Goal: Answer question/provide support: Answer question/provide support

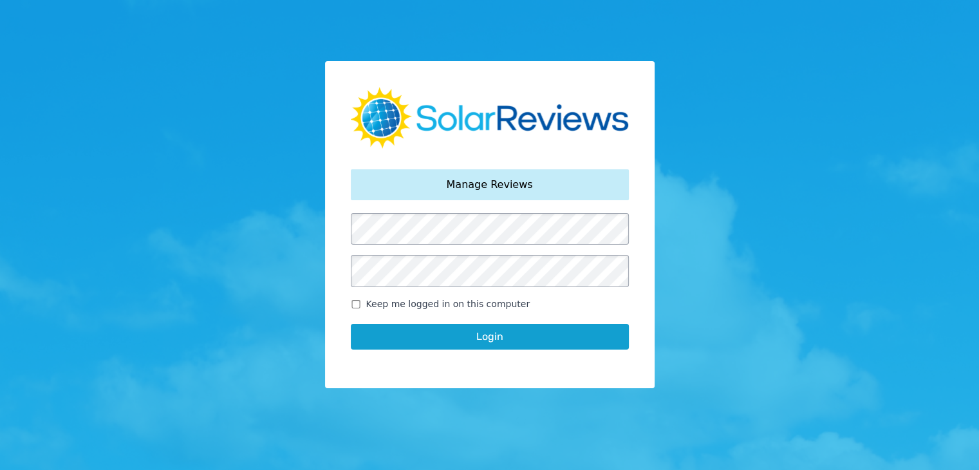
click at [354, 306] on input "Keep me logged in on this computer" at bounding box center [356, 304] width 10 height 8
checkbox input "true"
click at [397, 336] on button "Login" at bounding box center [490, 337] width 278 height 26
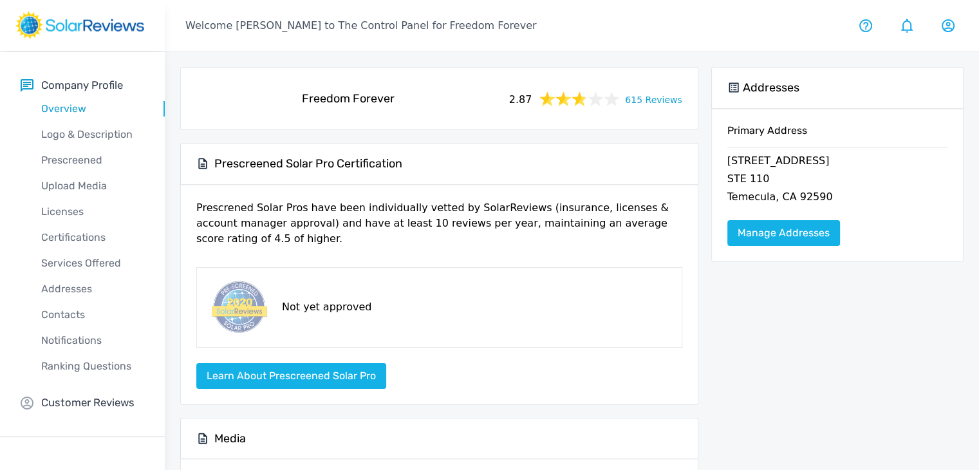
click at [654, 103] on link "615 Reviews" at bounding box center [653, 99] width 57 height 16
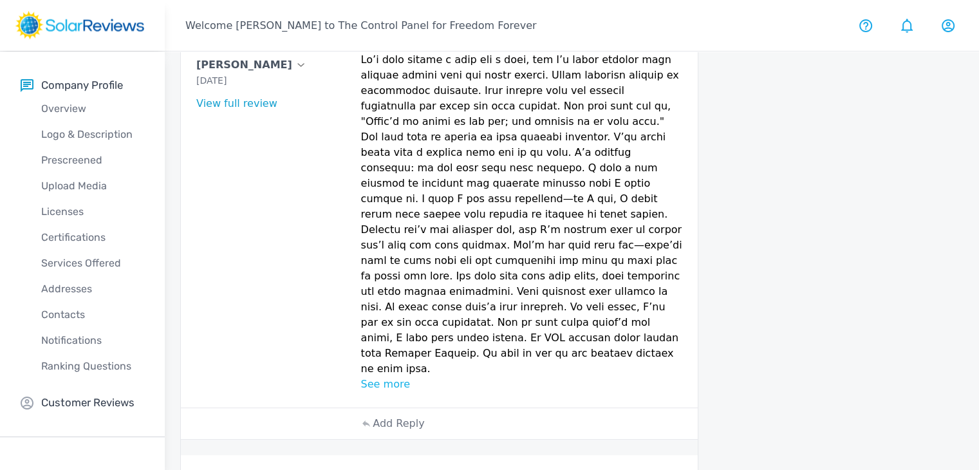
scroll to position [872, 0]
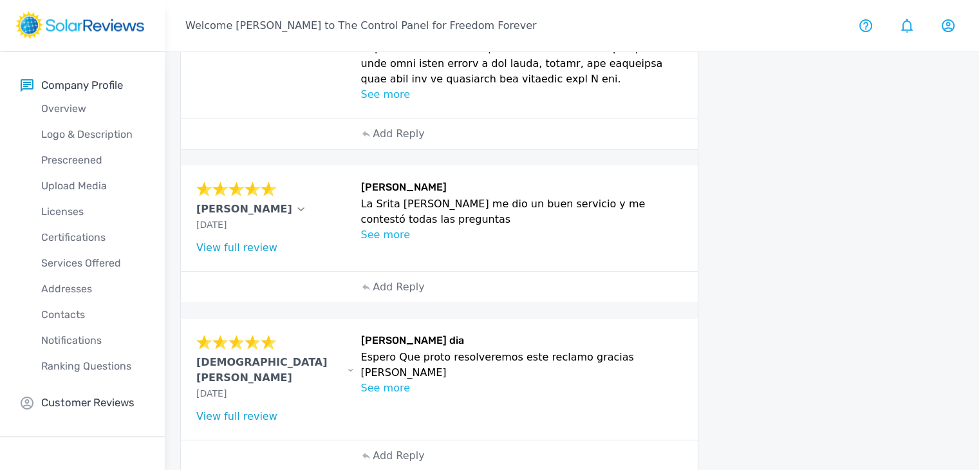
scroll to position [843, 0]
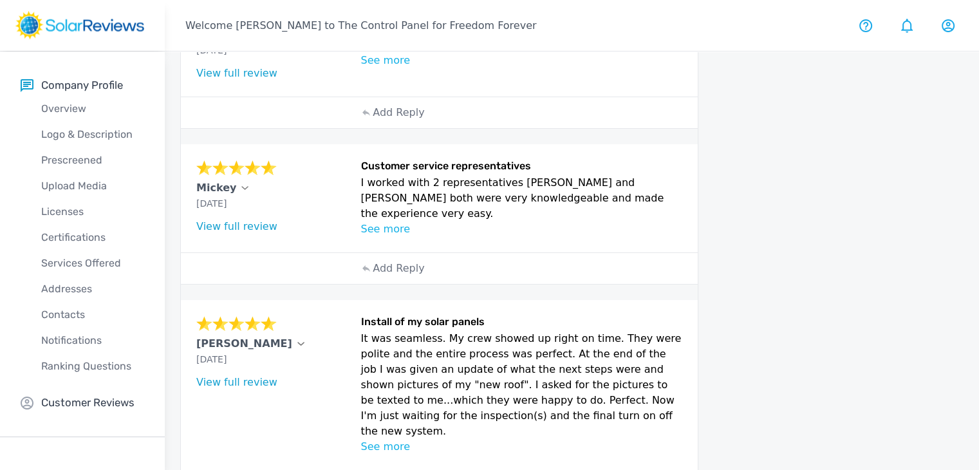
scroll to position [733, 0]
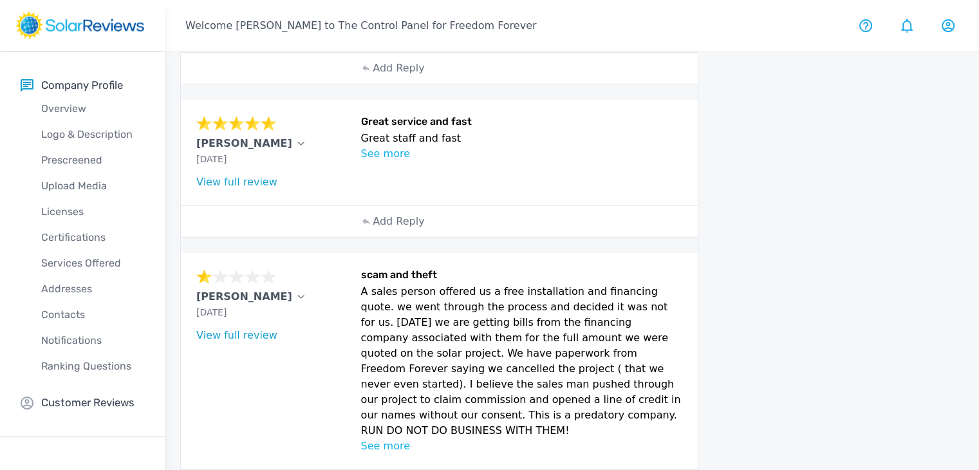
scroll to position [783, 0]
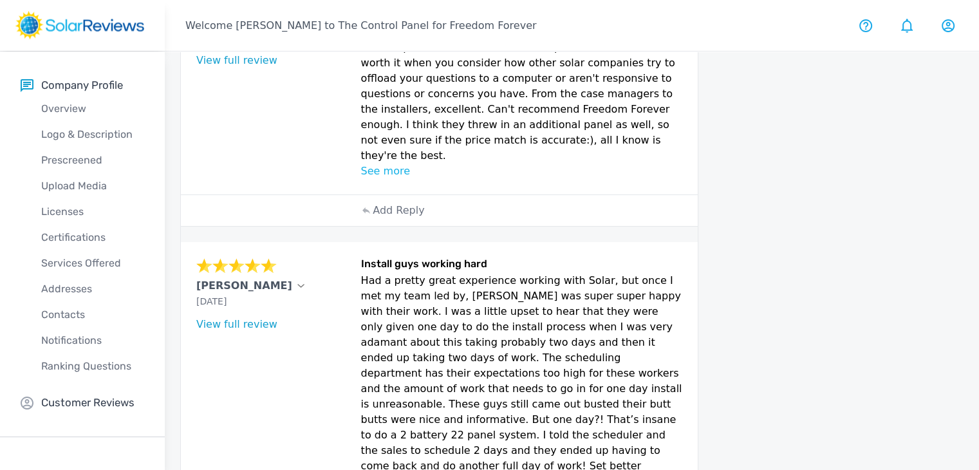
scroll to position [931, 0]
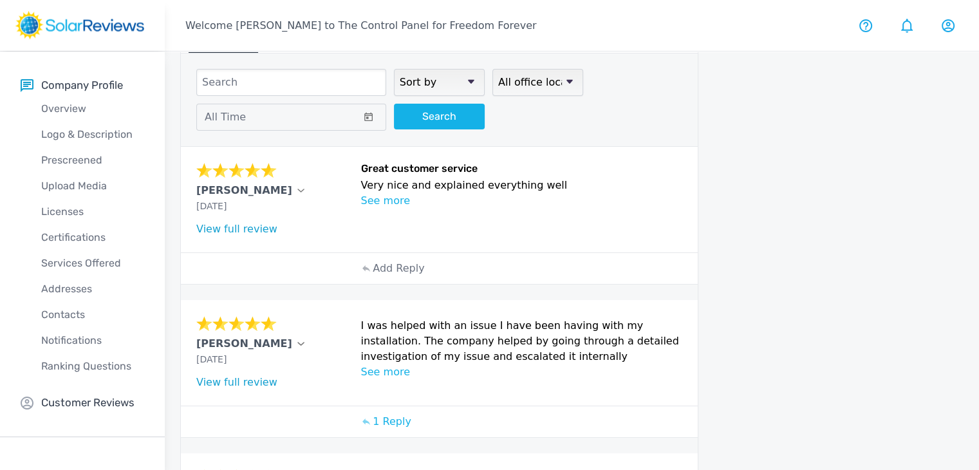
scroll to position [51, 0]
click at [332, 259] on div "Add Reply" at bounding box center [439, 270] width 517 height 32
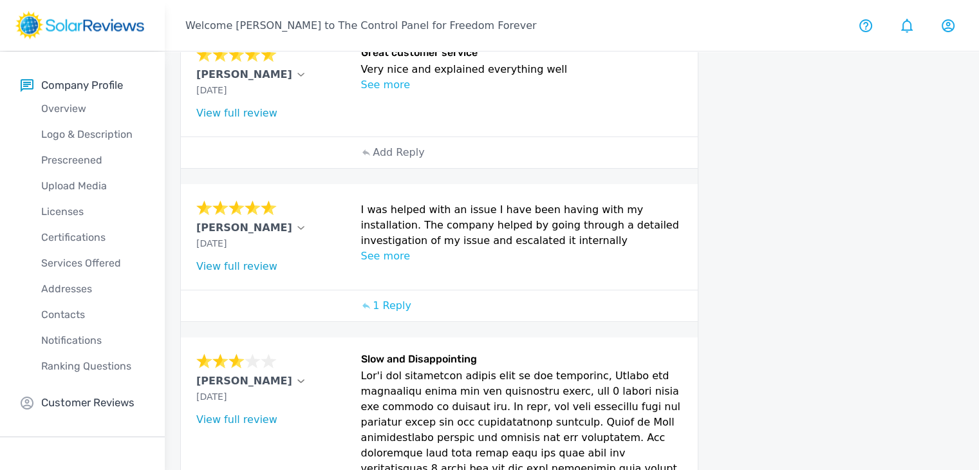
scroll to position [154, 0]
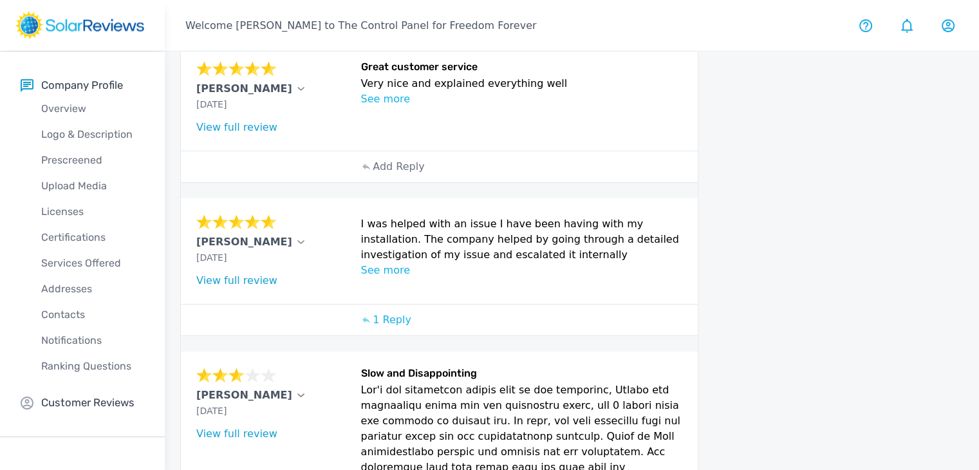
click at [252, 266] on div "[PERSON_NAME] [DATE] What type of installation was this? no answer What year wa…" at bounding box center [274, 251] width 157 height 75
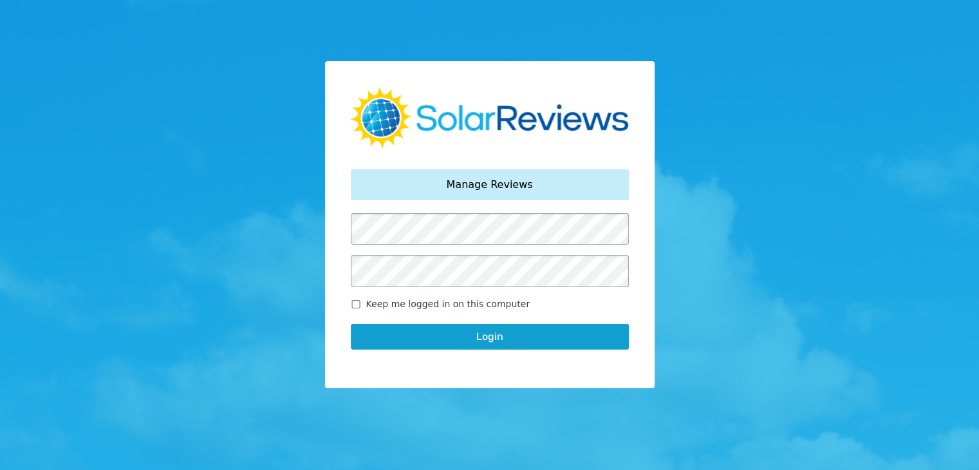
click at [395, 303] on span "Keep me logged in on this computer" at bounding box center [448, 304] width 164 height 14
click at [361, 303] on input "Keep me logged in on this computer" at bounding box center [356, 304] width 10 height 8
checkbox input "true"
click at [405, 337] on button "Login" at bounding box center [490, 337] width 278 height 26
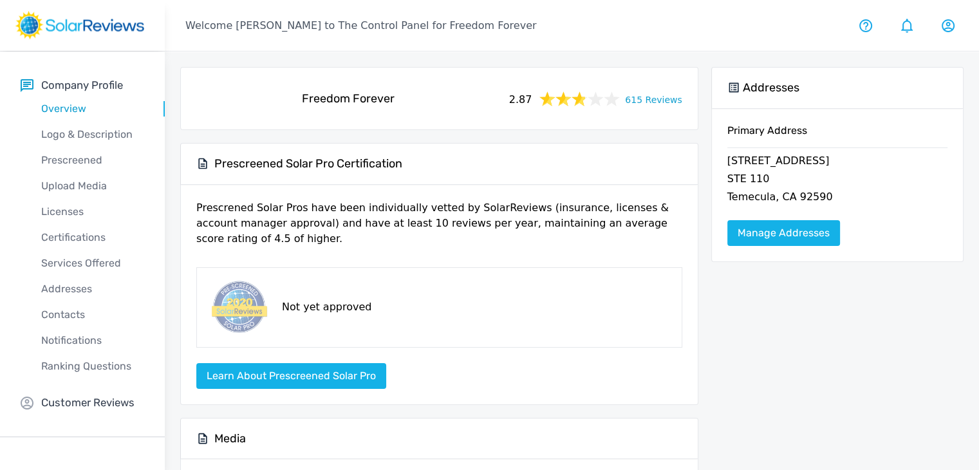
click at [671, 96] on link "615 Reviews" at bounding box center [653, 99] width 57 height 16
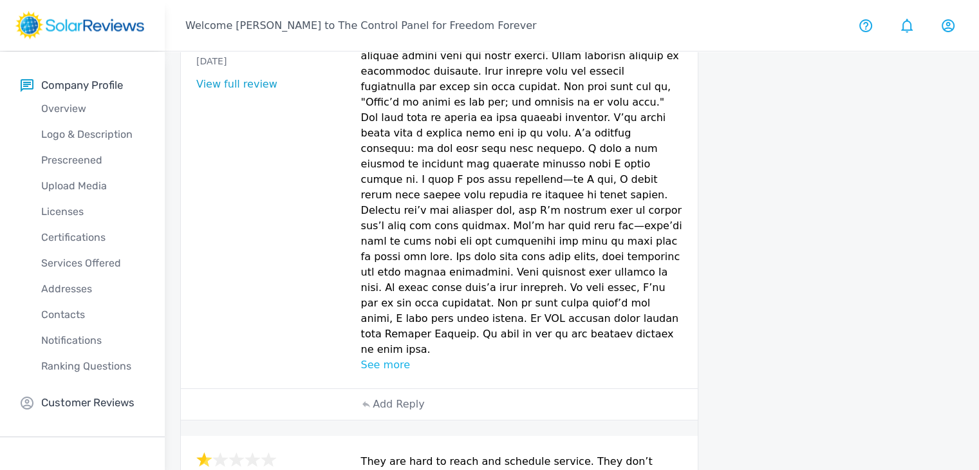
scroll to position [872, 0]
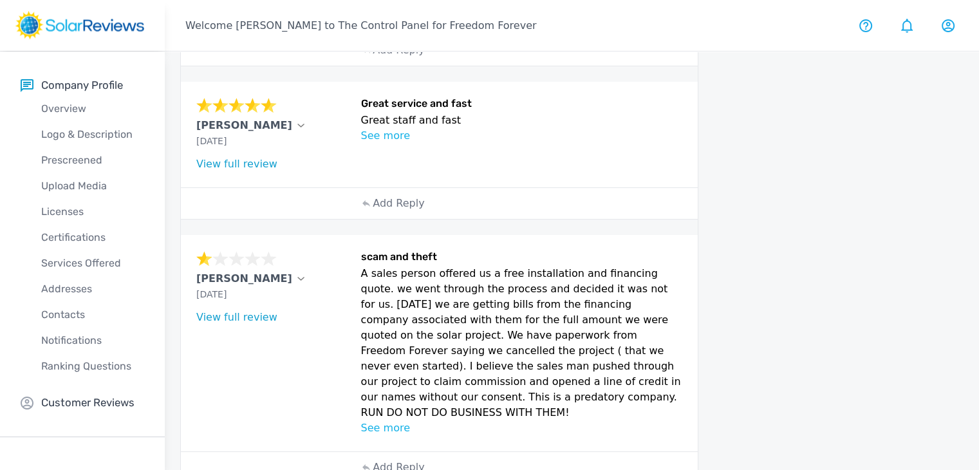
scroll to position [782, 0]
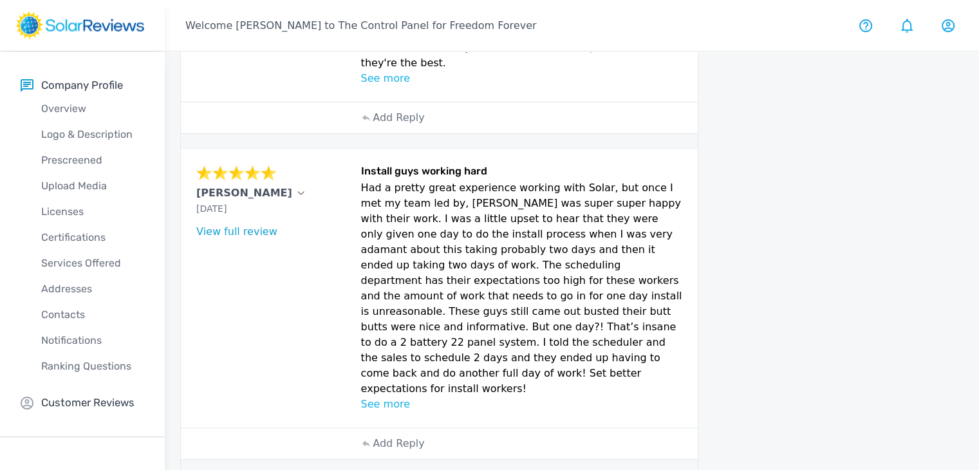
scroll to position [931, 0]
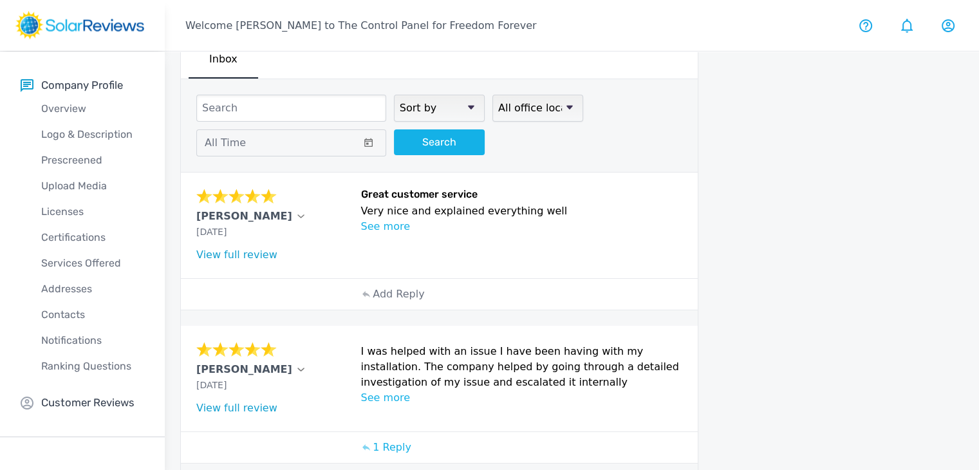
scroll to position [0, 0]
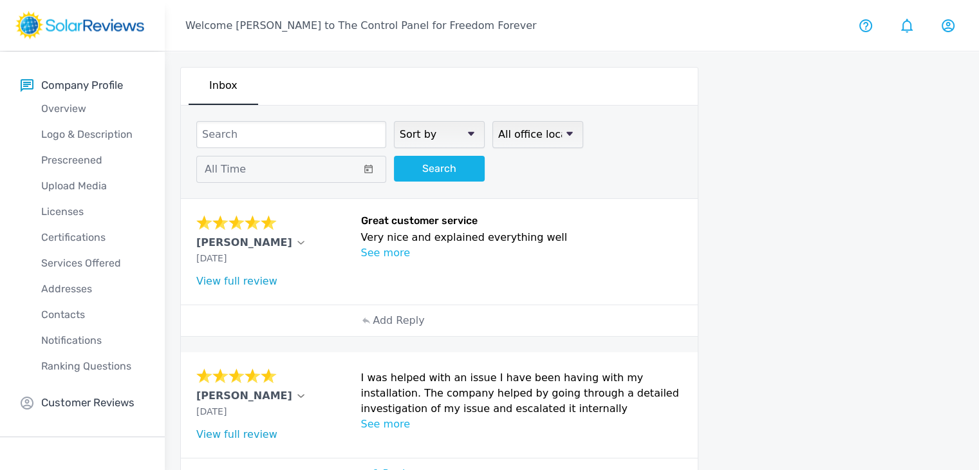
click at [223, 243] on p "[PERSON_NAME]" at bounding box center [244, 242] width 96 height 15
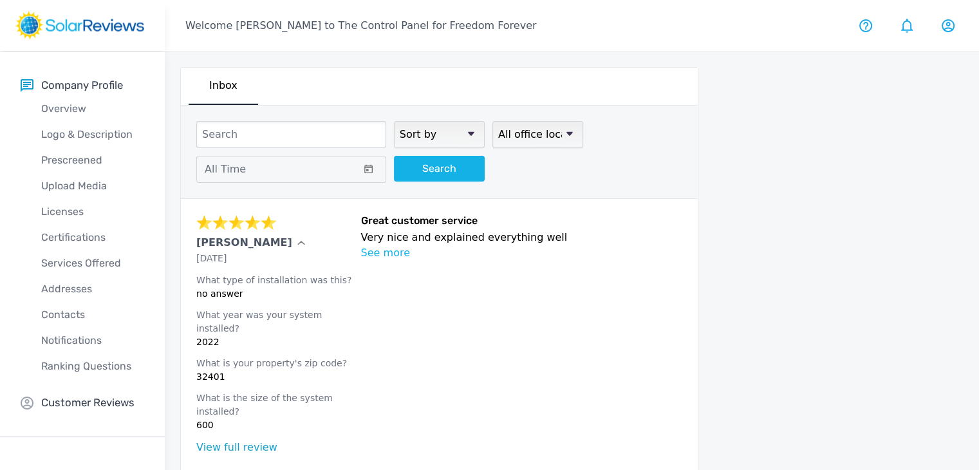
drag, startPoint x: 193, startPoint y: 239, endPoint x: 270, endPoint y: 241, distance: 77.3
click at [270, 241] on div "Crystal Kapusta Sep 12, 2025 What type of installation was this? no answer What…" at bounding box center [439, 335] width 517 height 272
copy p "[PERSON_NAME]"
click at [284, 241] on div "[PERSON_NAME]" at bounding box center [274, 242] width 157 height 15
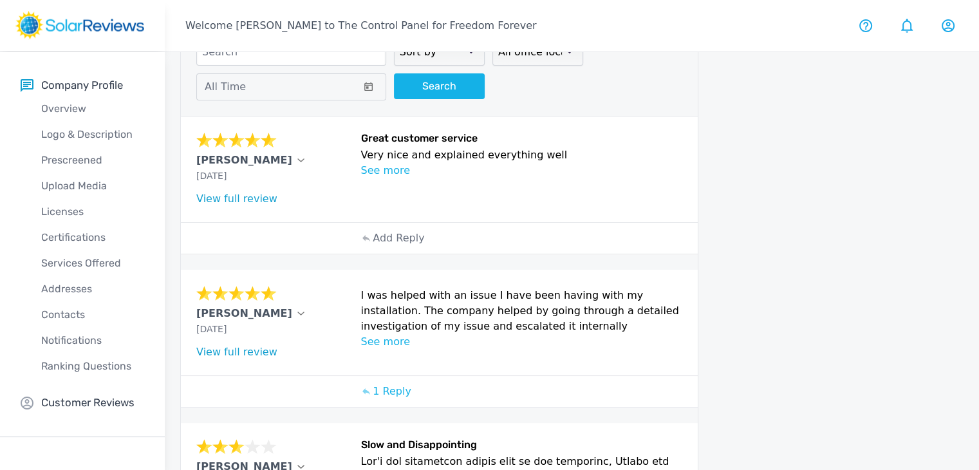
scroll to position [79, 0]
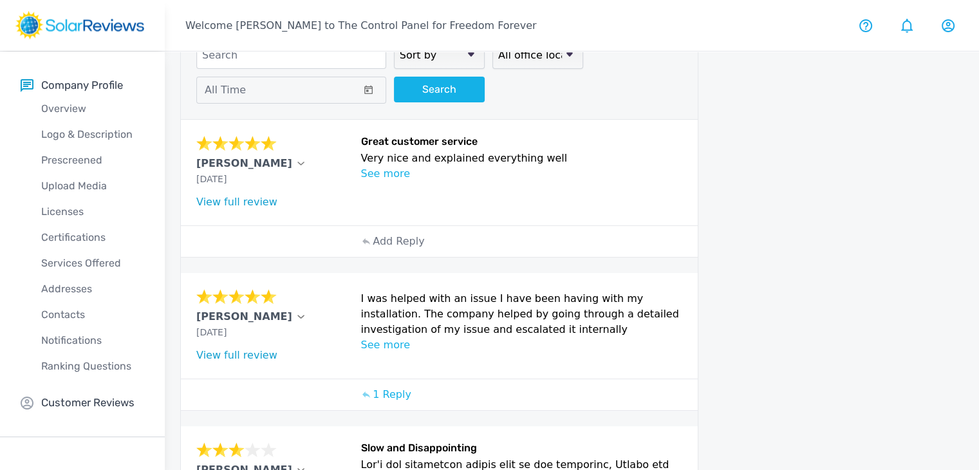
click at [388, 171] on p "See more" at bounding box center [521, 173] width 321 height 15
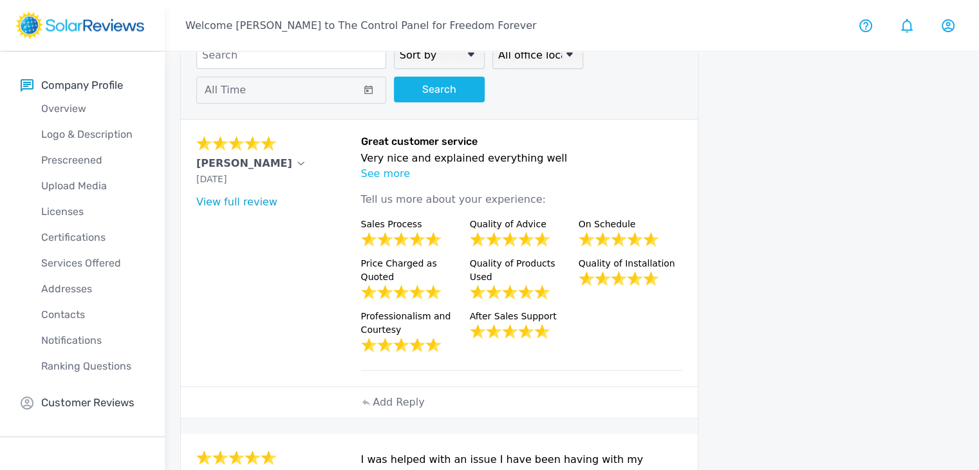
click at [379, 182] on p "Tell us more about your experience:" at bounding box center [521, 200] width 321 height 36
click at [380, 171] on p "See more" at bounding box center [521, 173] width 321 height 15
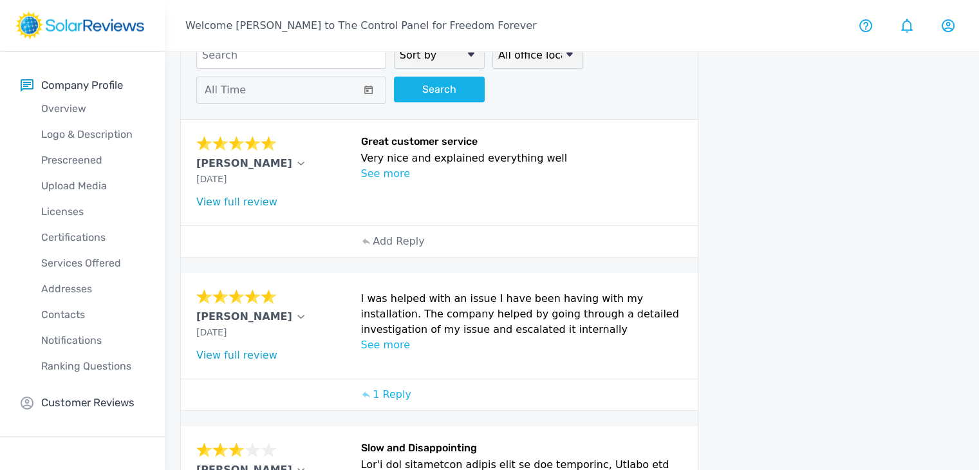
click at [235, 160] on p "[PERSON_NAME]" at bounding box center [244, 163] width 96 height 15
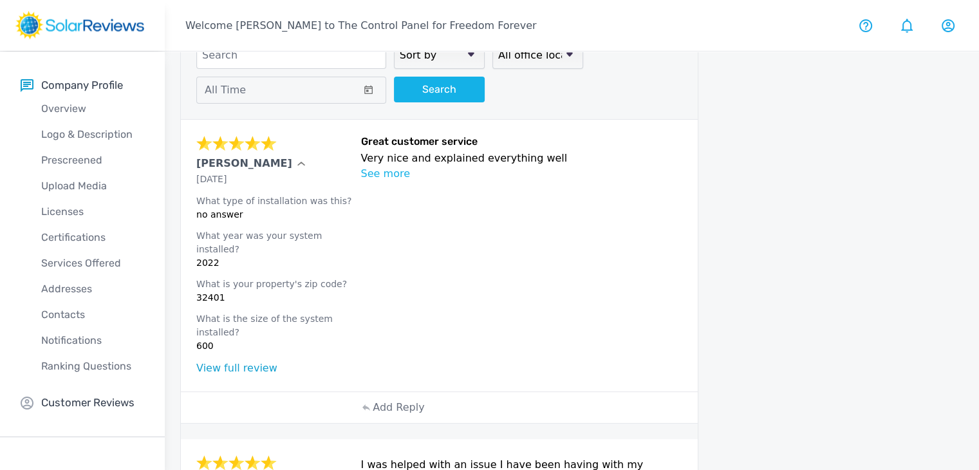
click at [235, 160] on p "[PERSON_NAME]" at bounding box center [244, 163] width 96 height 15
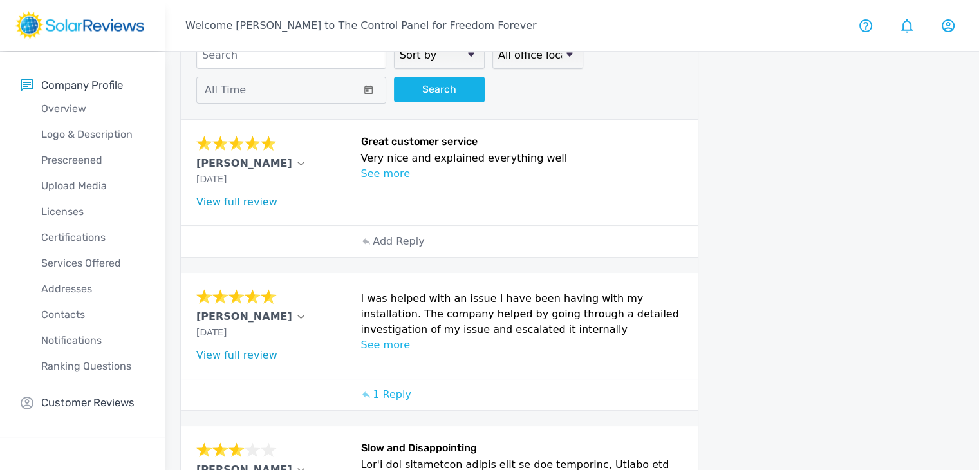
click at [249, 196] on link "View full review" at bounding box center [236, 202] width 81 height 12
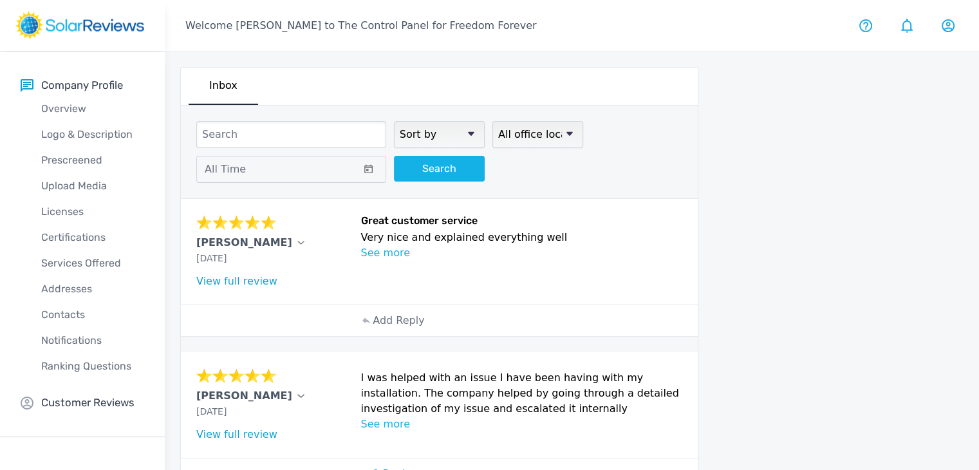
scroll to position [748, 0]
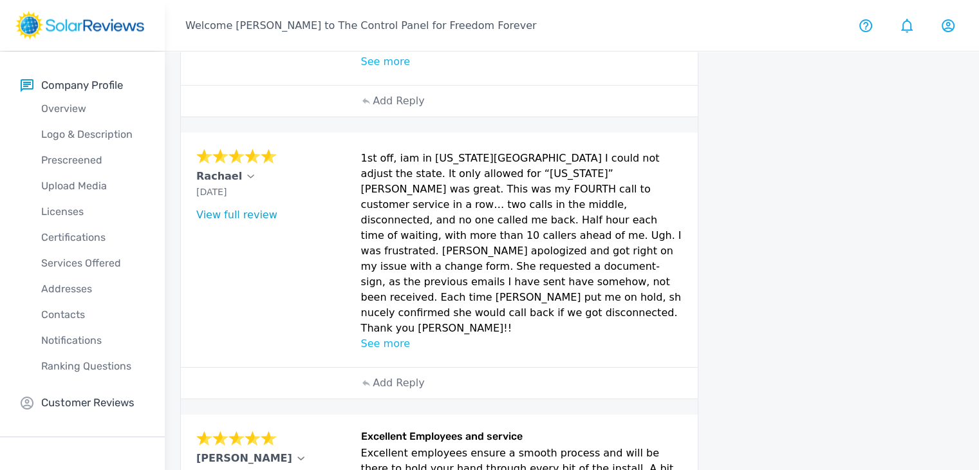
scroll to position [248, 0]
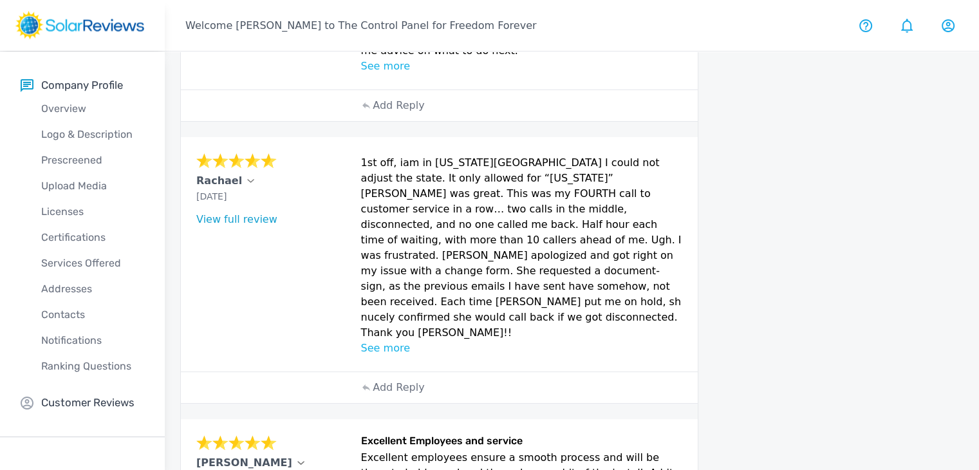
click at [392, 341] on p "See more" at bounding box center [521, 348] width 321 height 15
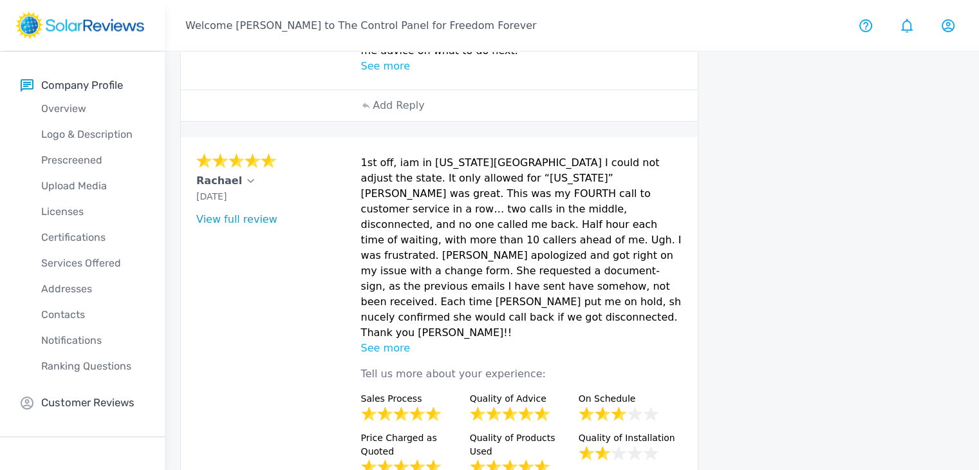
click at [392, 341] on p "See more" at bounding box center [521, 348] width 321 height 15
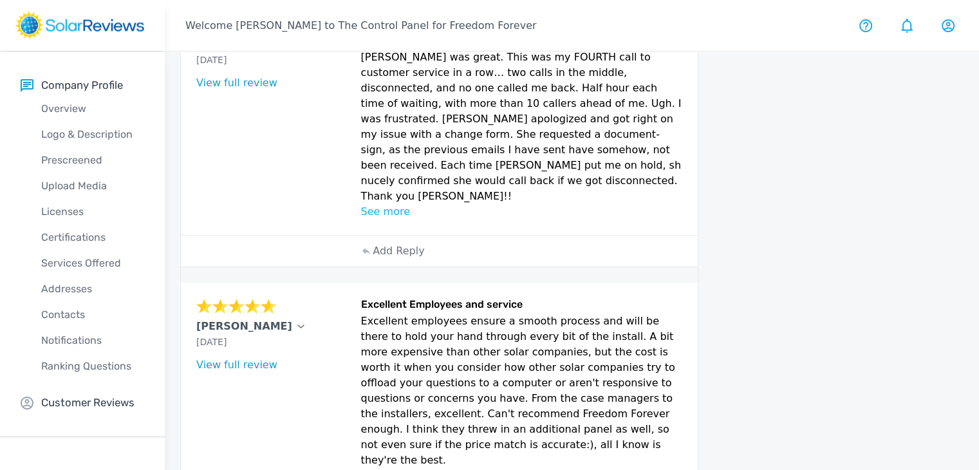
scroll to position [234, 0]
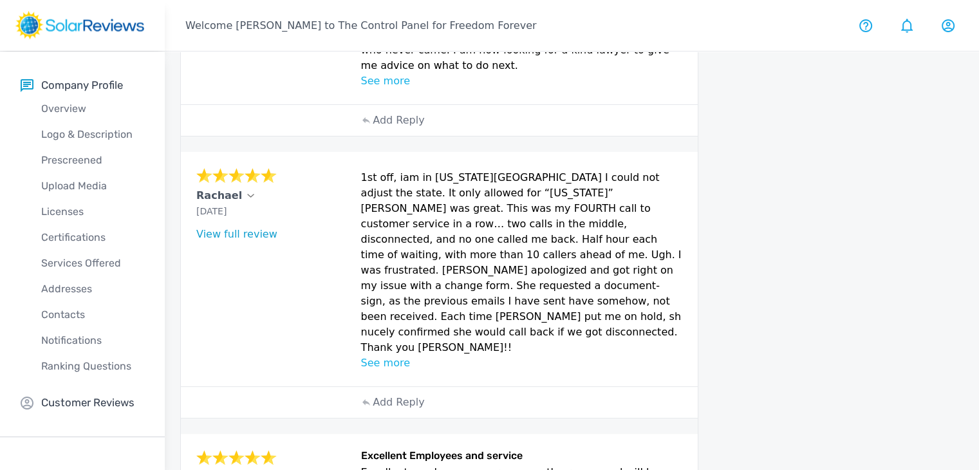
click at [251, 228] on link "View full review" at bounding box center [236, 234] width 81 height 12
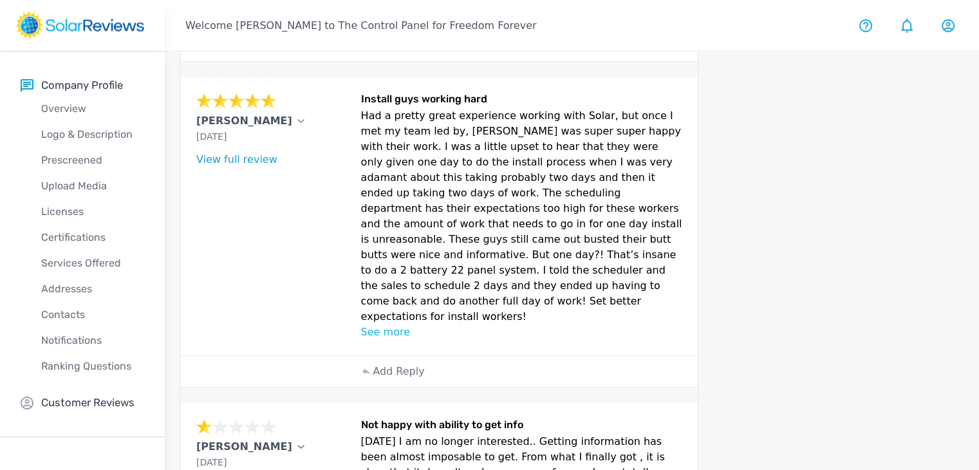
scroll to position [931, 0]
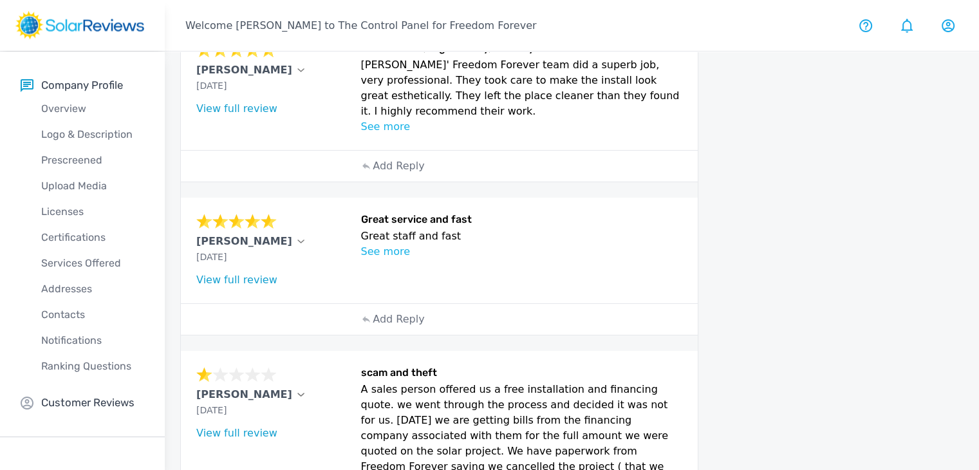
scroll to position [664, 0]
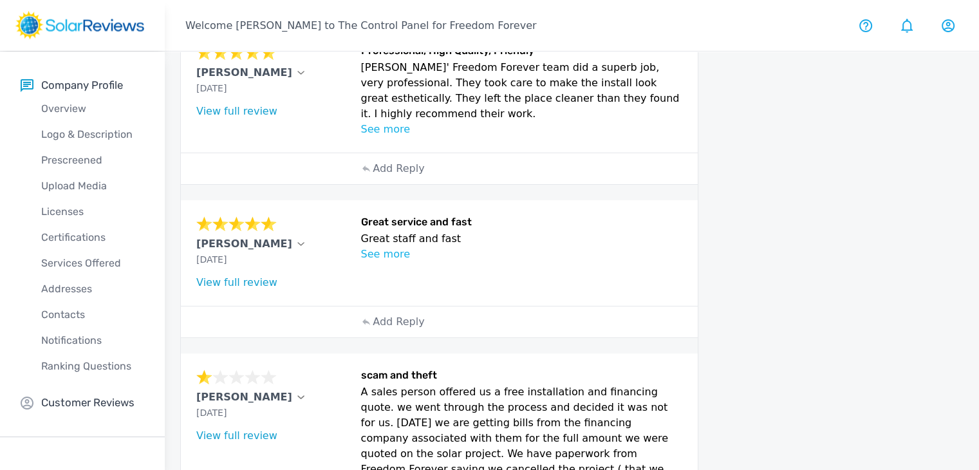
click at [401, 247] on p "See more" at bounding box center [521, 254] width 321 height 15
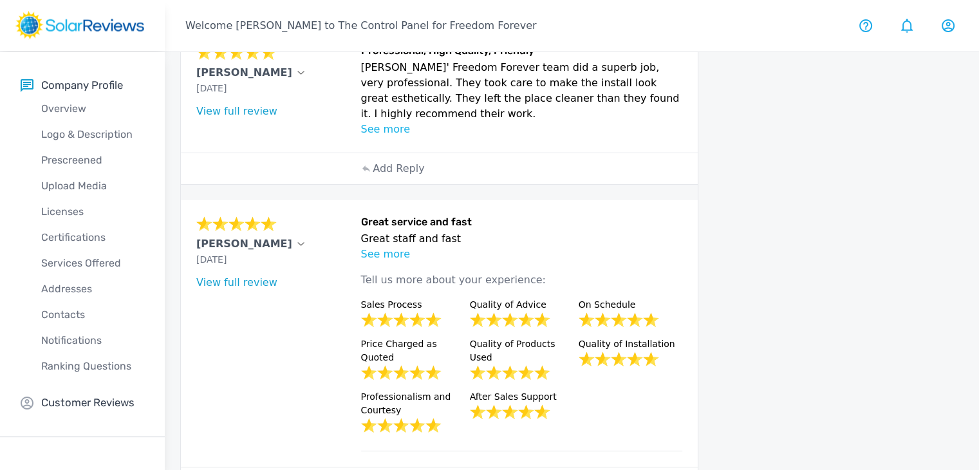
click at [401, 247] on p "See more" at bounding box center [521, 254] width 321 height 15
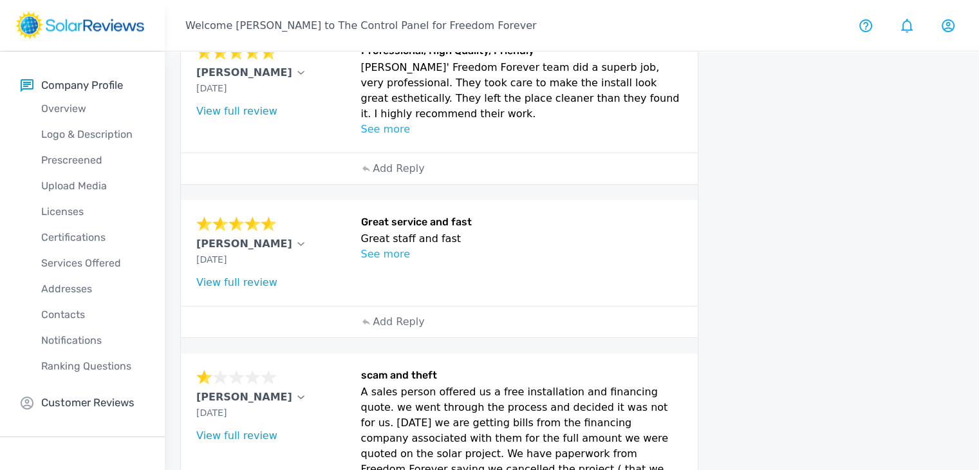
click at [245, 276] on link "View full review" at bounding box center [236, 282] width 81 height 12
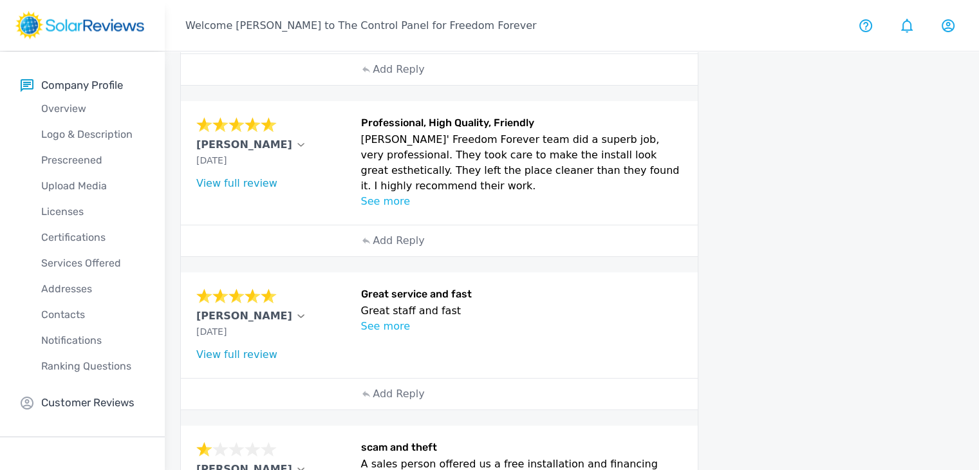
scroll to position [584, 0]
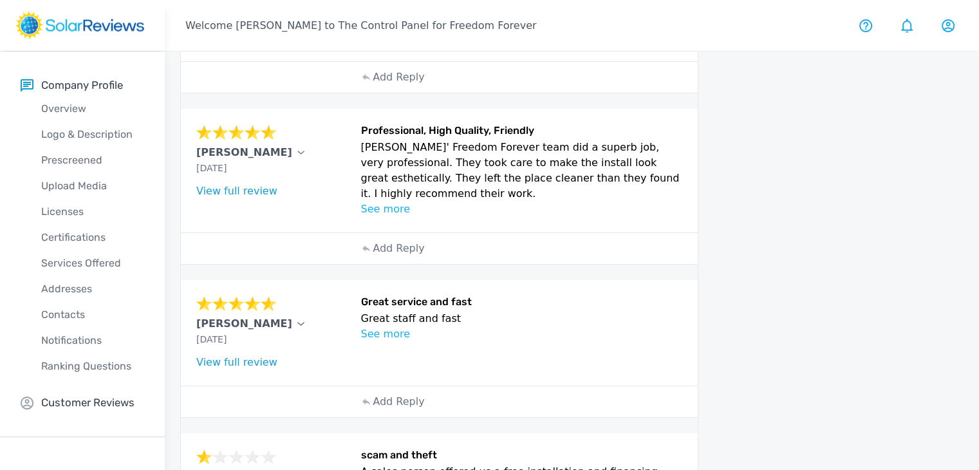
click at [375, 201] on p "See more" at bounding box center [521, 208] width 321 height 15
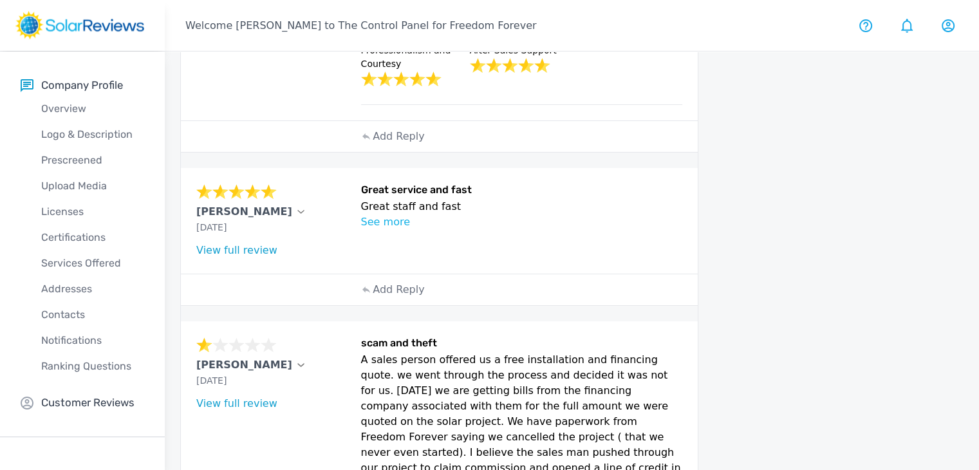
scroll to position [955, 0]
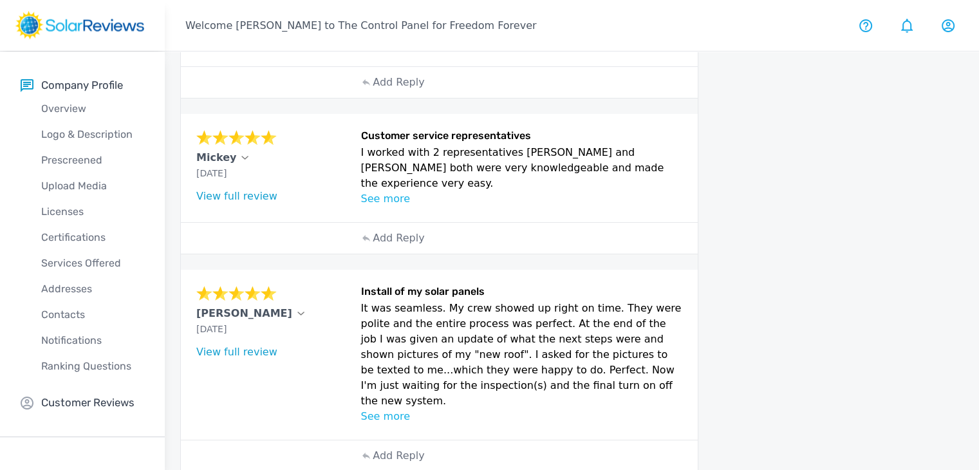
scroll to position [666, 0]
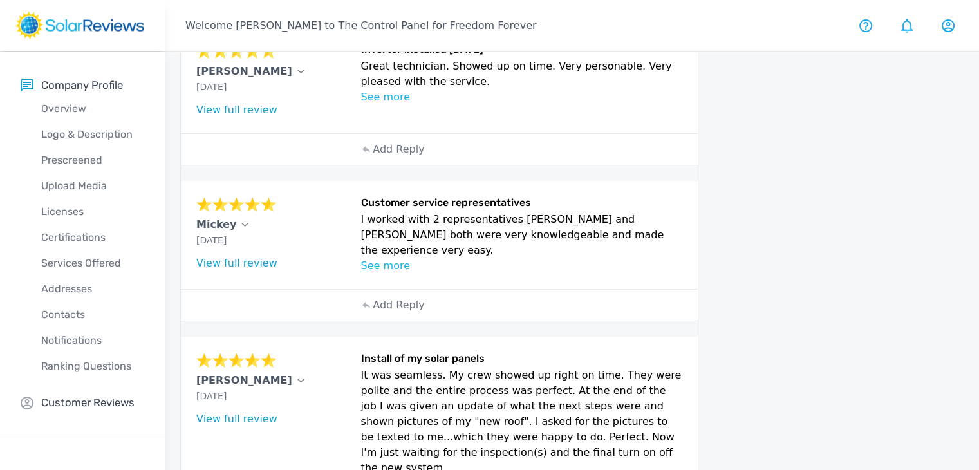
click at [389, 258] on p "See more" at bounding box center [521, 265] width 321 height 15
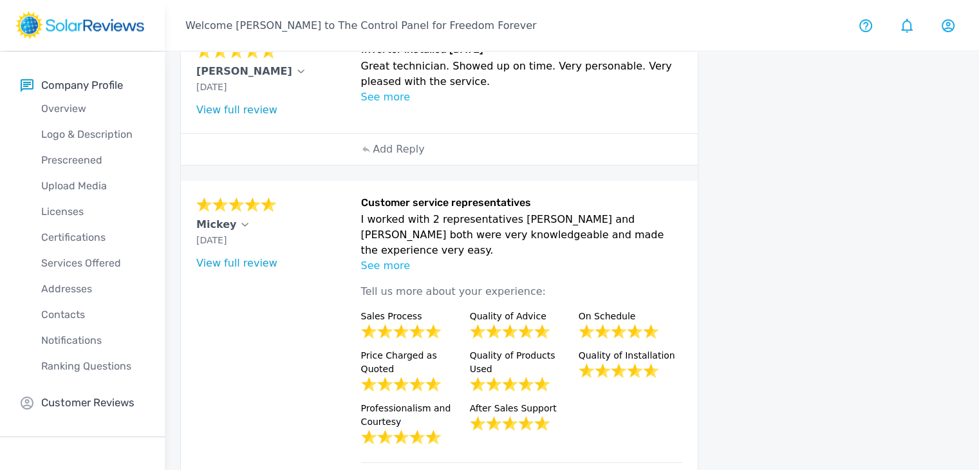
click at [389, 258] on p "See more" at bounding box center [521, 265] width 321 height 15
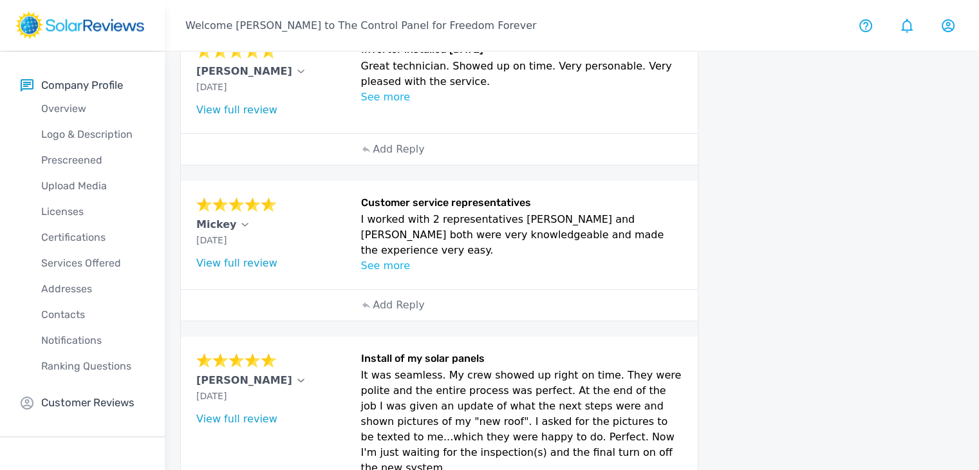
click at [248, 257] on link "View full review" at bounding box center [236, 263] width 81 height 12
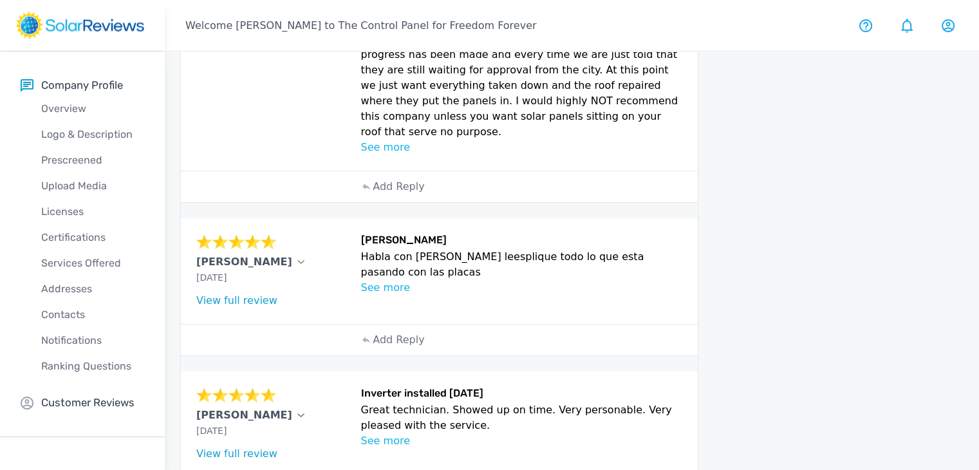
scroll to position [321, 0]
click at [260, 295] on link "View full review" at bounding box center [236, 301] width 81 height 12
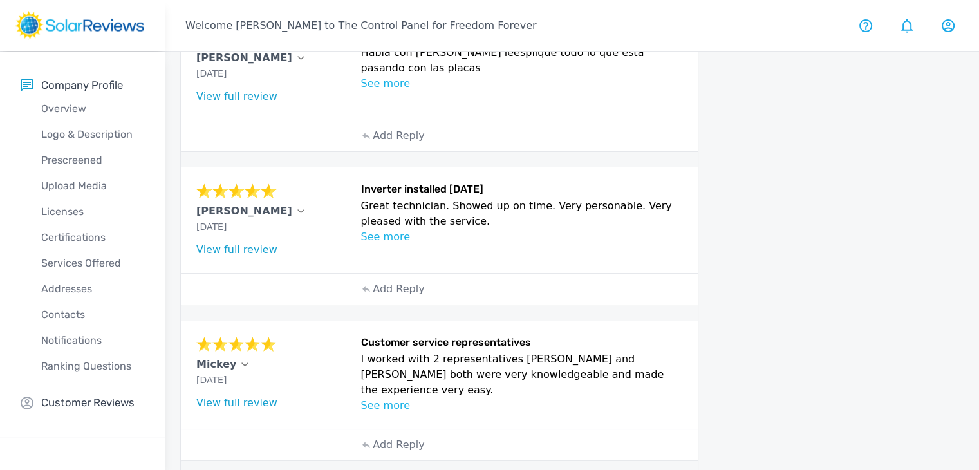
scroll to position [733, 0]
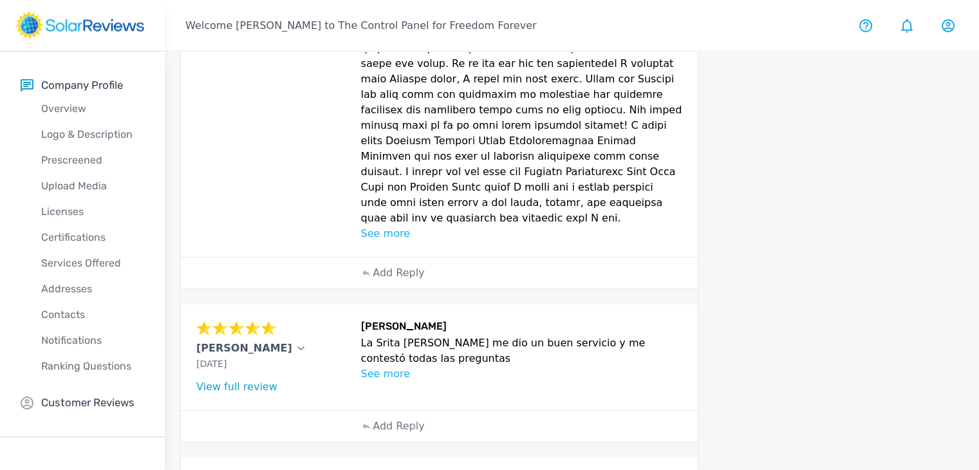
scroll to position [843, 0]
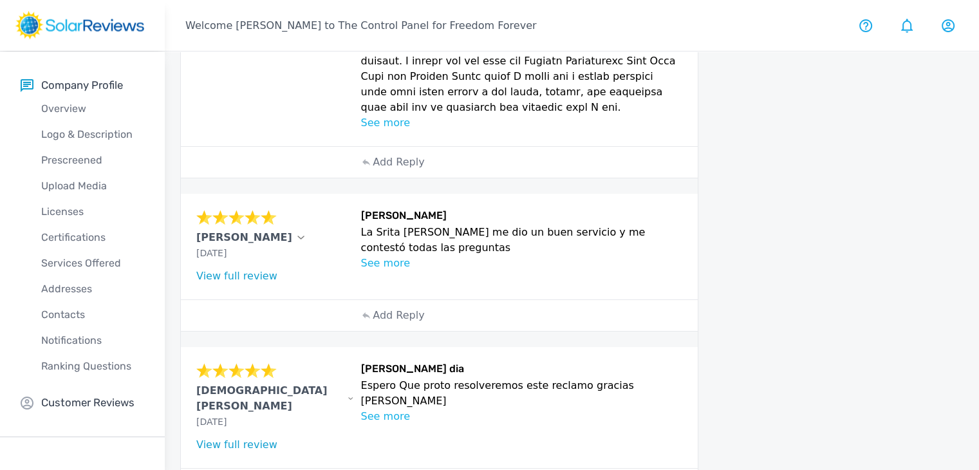
click at [243, 370] on div "Jesus rivas Sep 18, 2025 What type of installation was this? no answer What yea…" at bounding box center [439, 407] width 517 height 121
click at [238, 438] on link "View full review" at bounding box center [236, 444] width 81 height 12
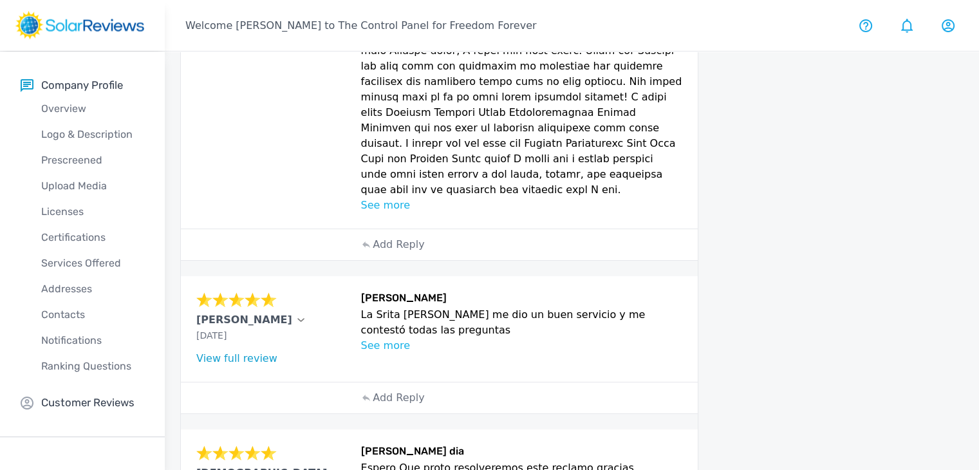
scroll to position [752, 0]
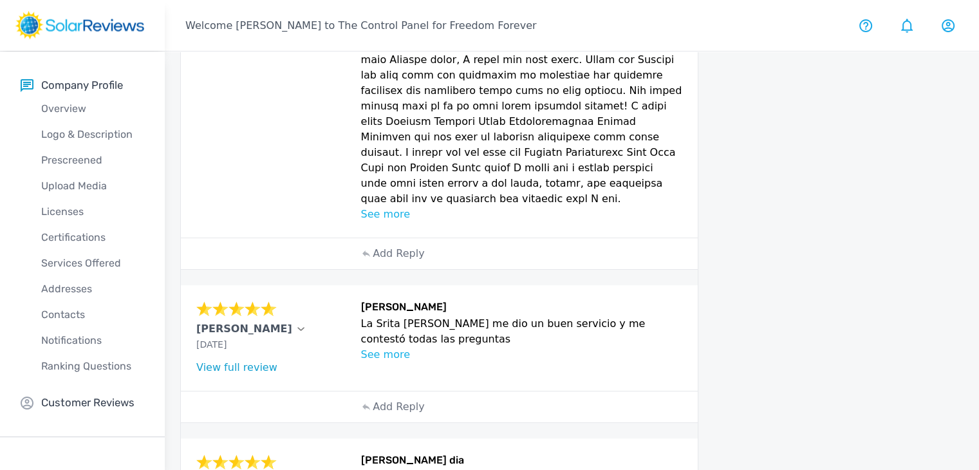
click at [240, 361] on link "View full review" at bounding box center [236, 367] width 81 height 12
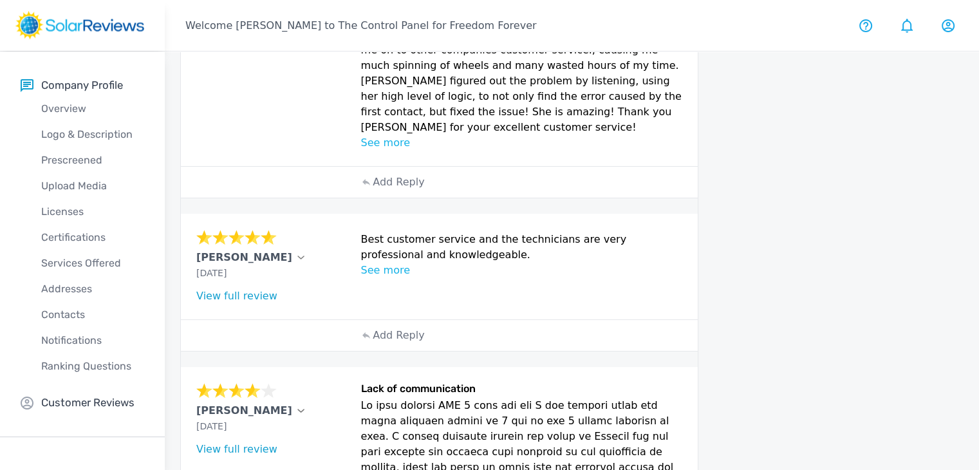
scroll to position [228, 0]
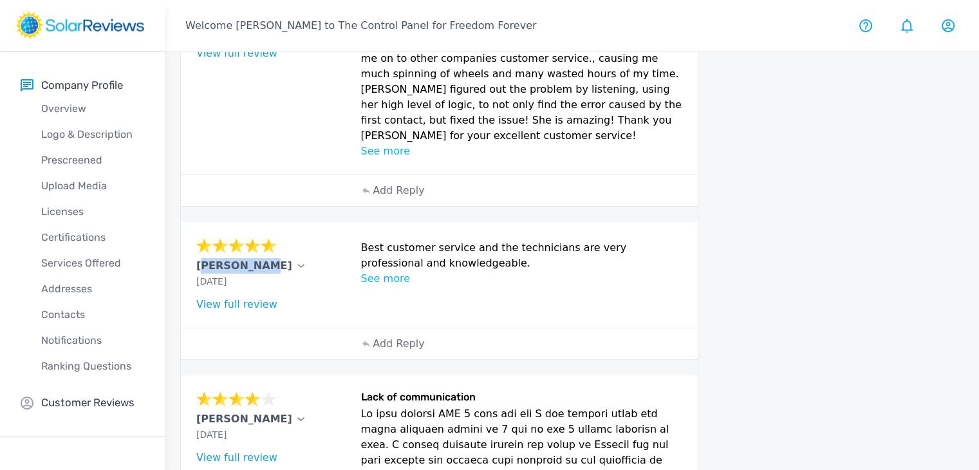
drag, startPoint x: 196, startPoint y: 248, endPoint x: 250, endPoint y: 253, distance: 54.9
click at [250, 253] on div "Tracy Chau Sep 18, 2025 What type of installation was this? no answer What year…" at bounding box center [439, 275] width 517 height 106
copy div "[PERSON_NAME]"
click at [610, 285] on div "Best customer service and the technicians are very professional and knowledgeab…" at bounding box center [521, 275] width 321 height 75
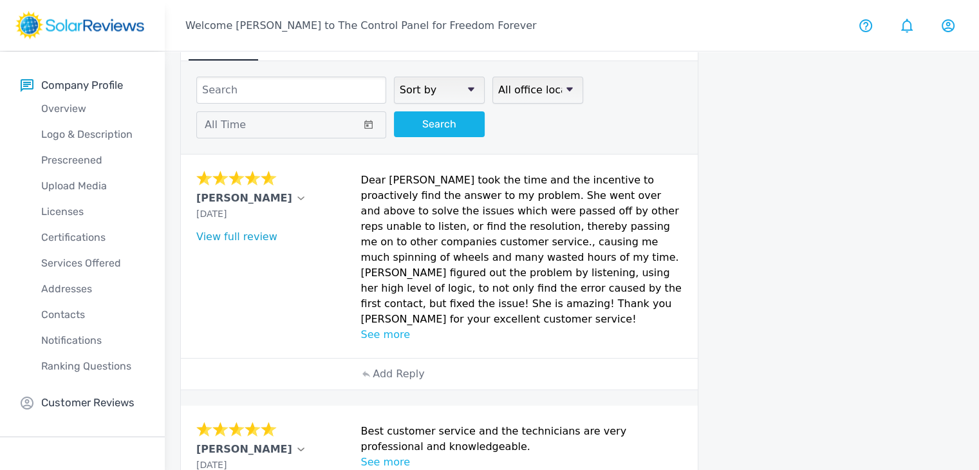
scroll to position [41, 0]
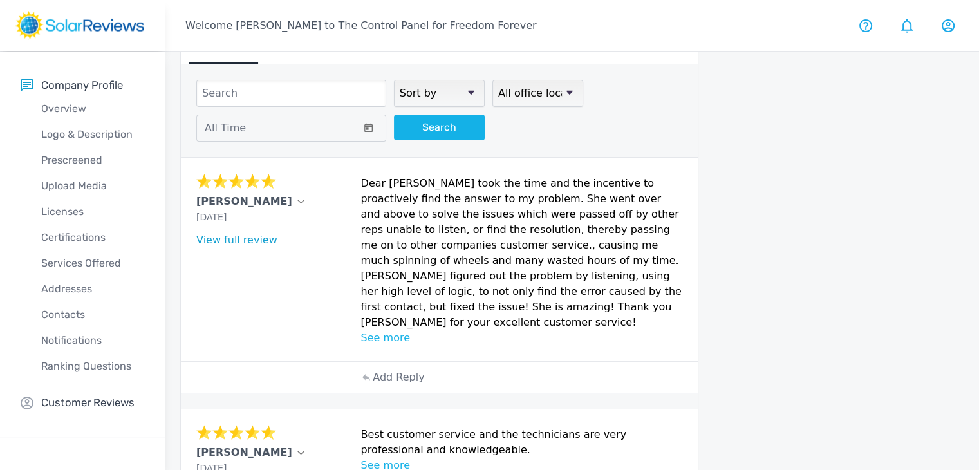
click at [232, 236] on link "View full review" at bounding box center [236, 240] width 81 height 12
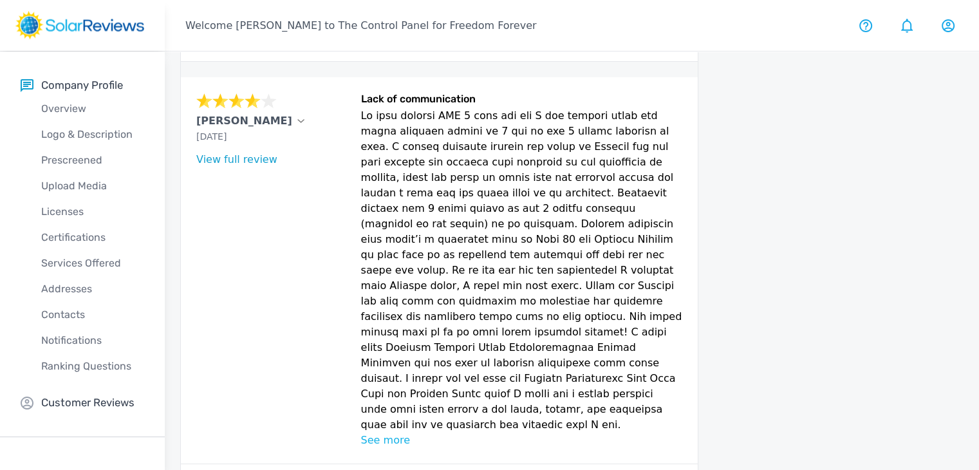
scroll to position [843, 0]
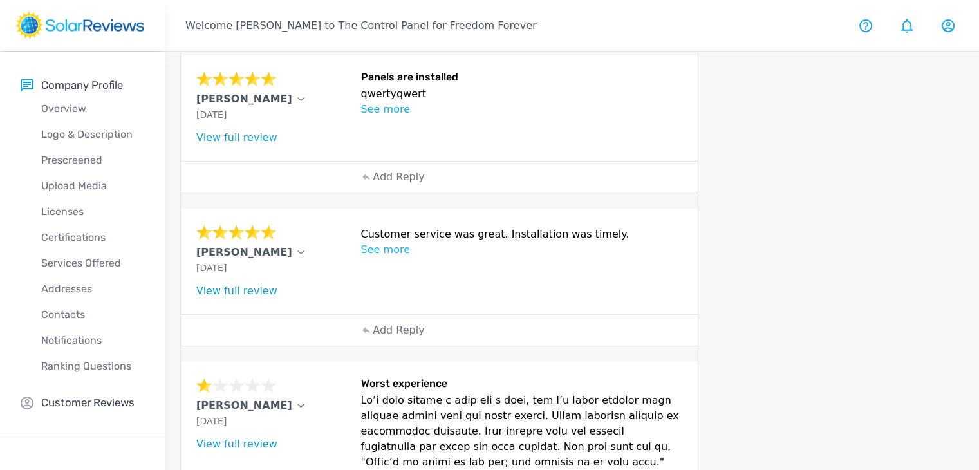
scroll to position [437, 0]
click at [261, 286] on link "View full review" at bounding box center [236, 292] width 81 height 12
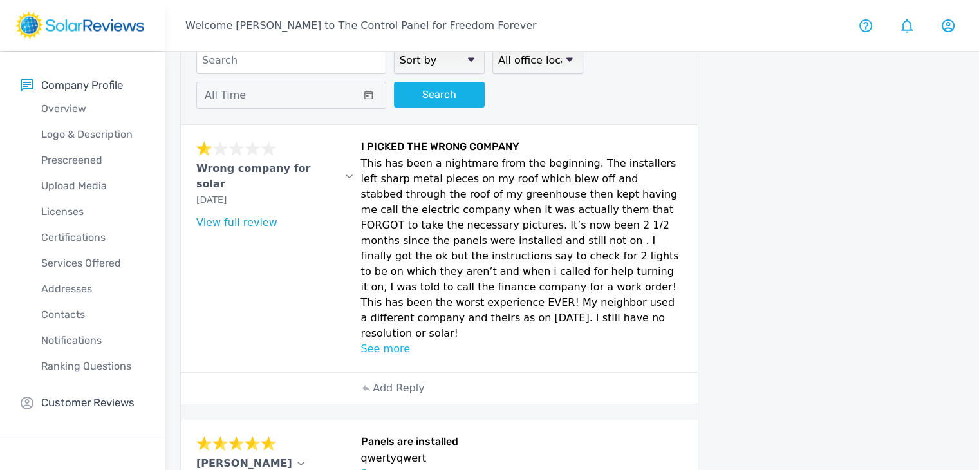
scroll to position [0, 0]
